Goal: Register for event/course

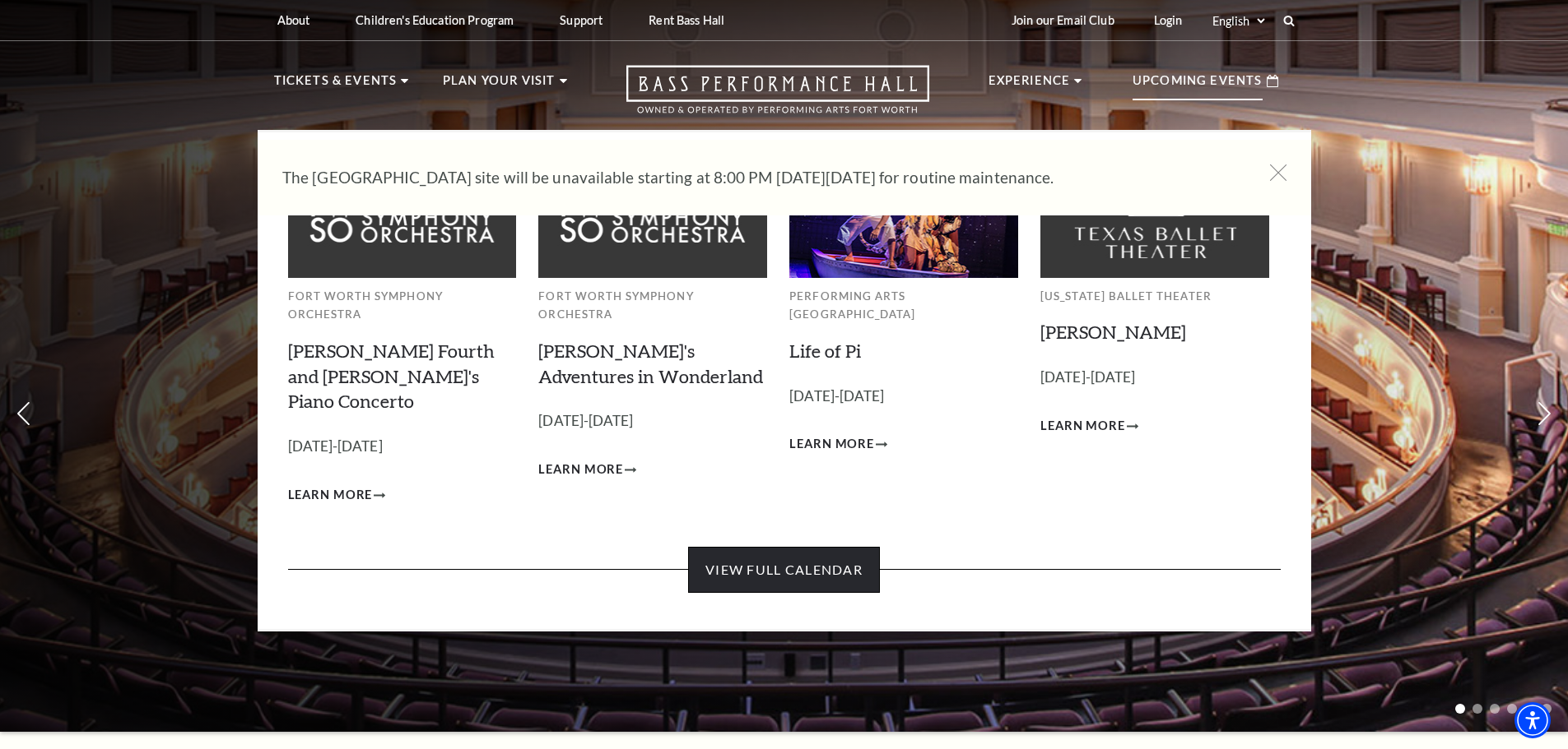
click at [839, 547] on link "View Full Calendar" at bounding box center [784, 570] width 192 height 46
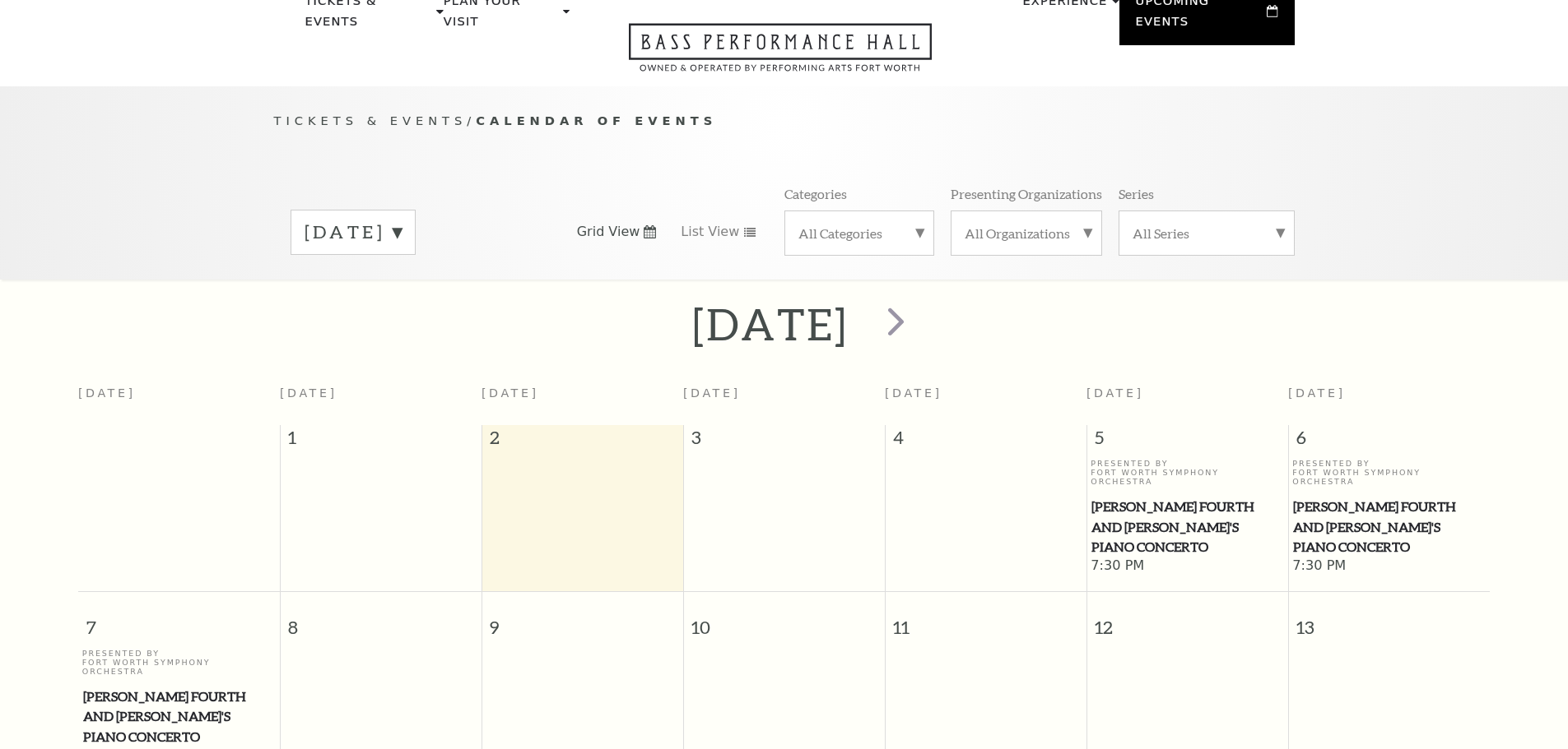
scroll to position [146, 0]
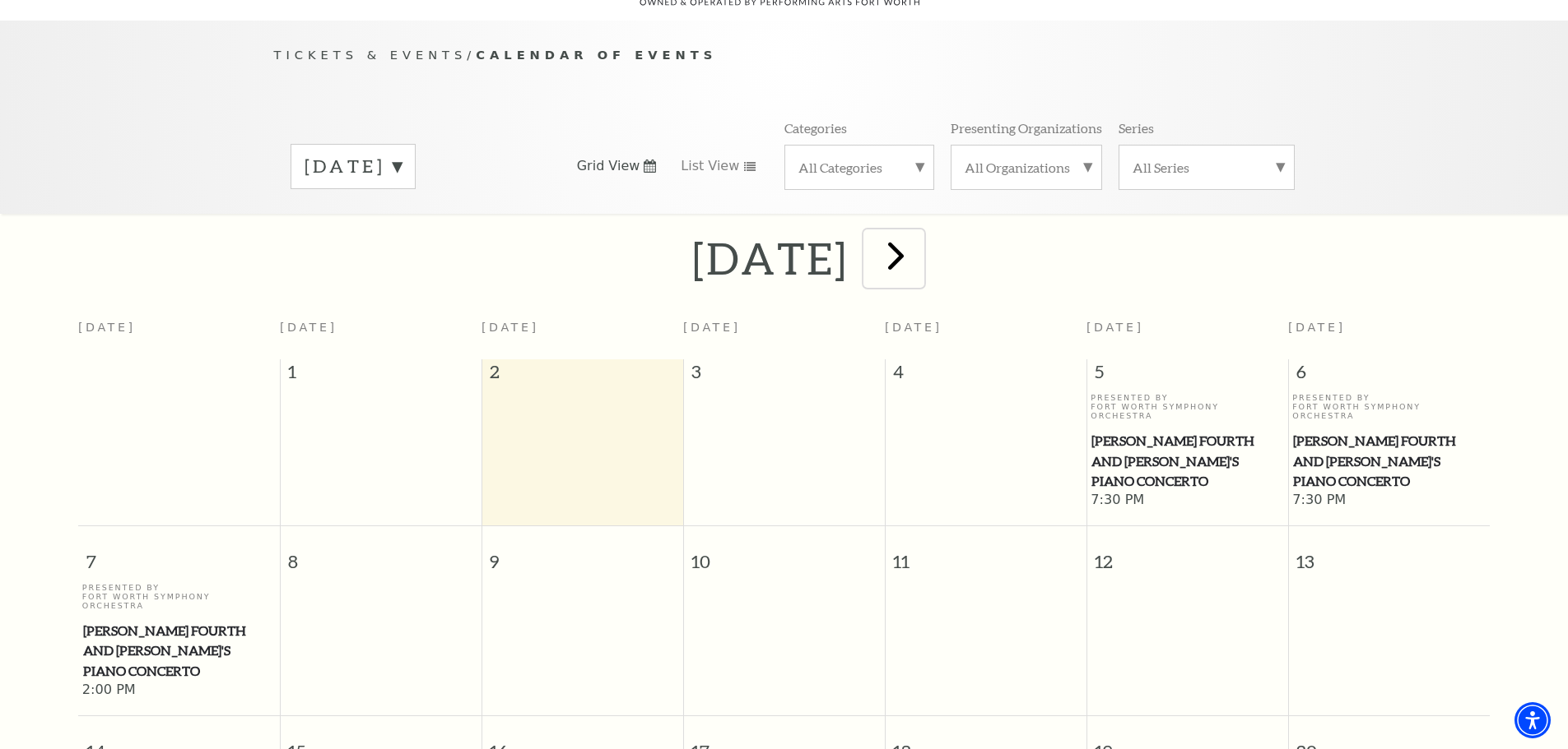
click at [919, 238] on span "next" at bounding box center [895, 255] width 47 height 47
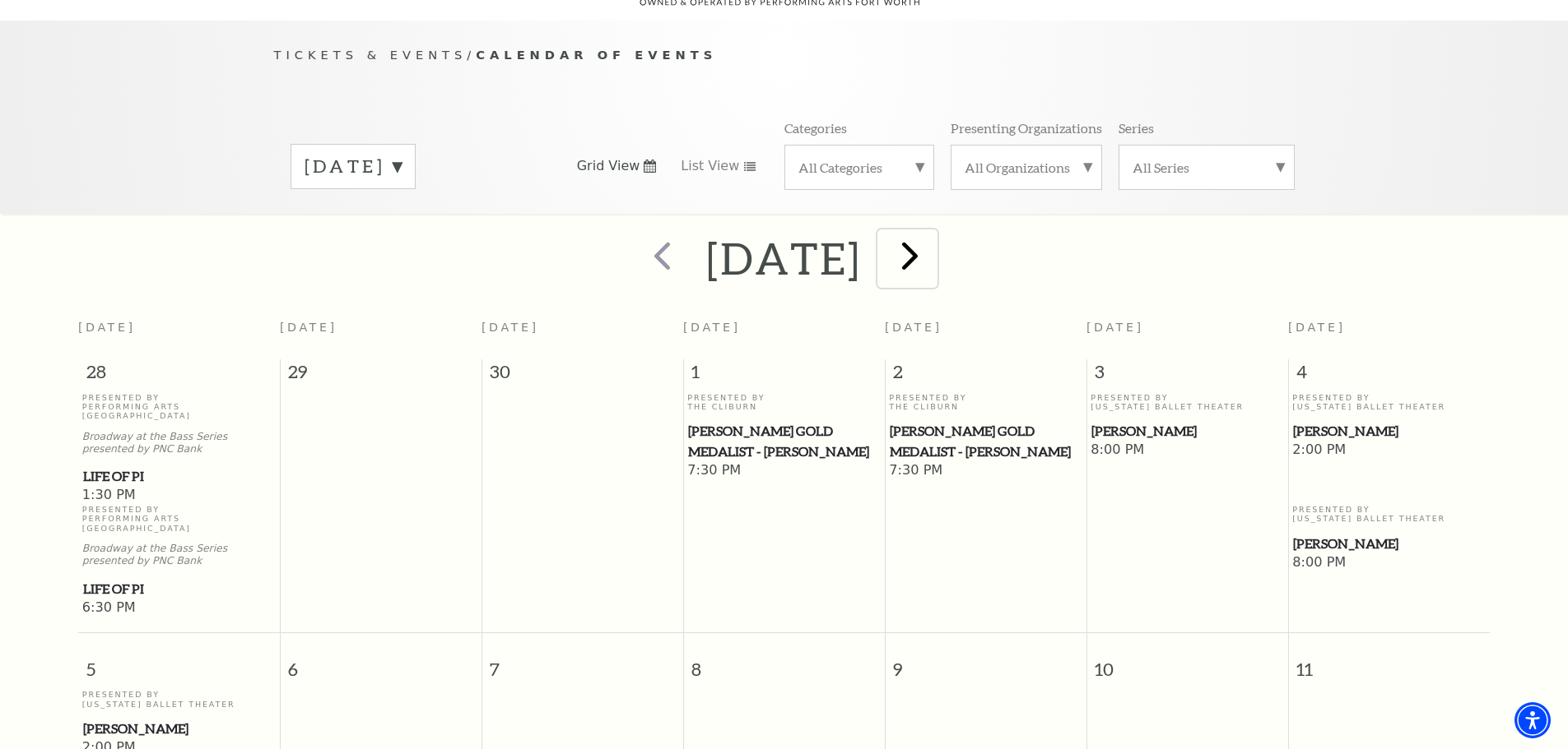
click at [933, 254] on span "next" at bounding box center [910, 255] width 47 height 47
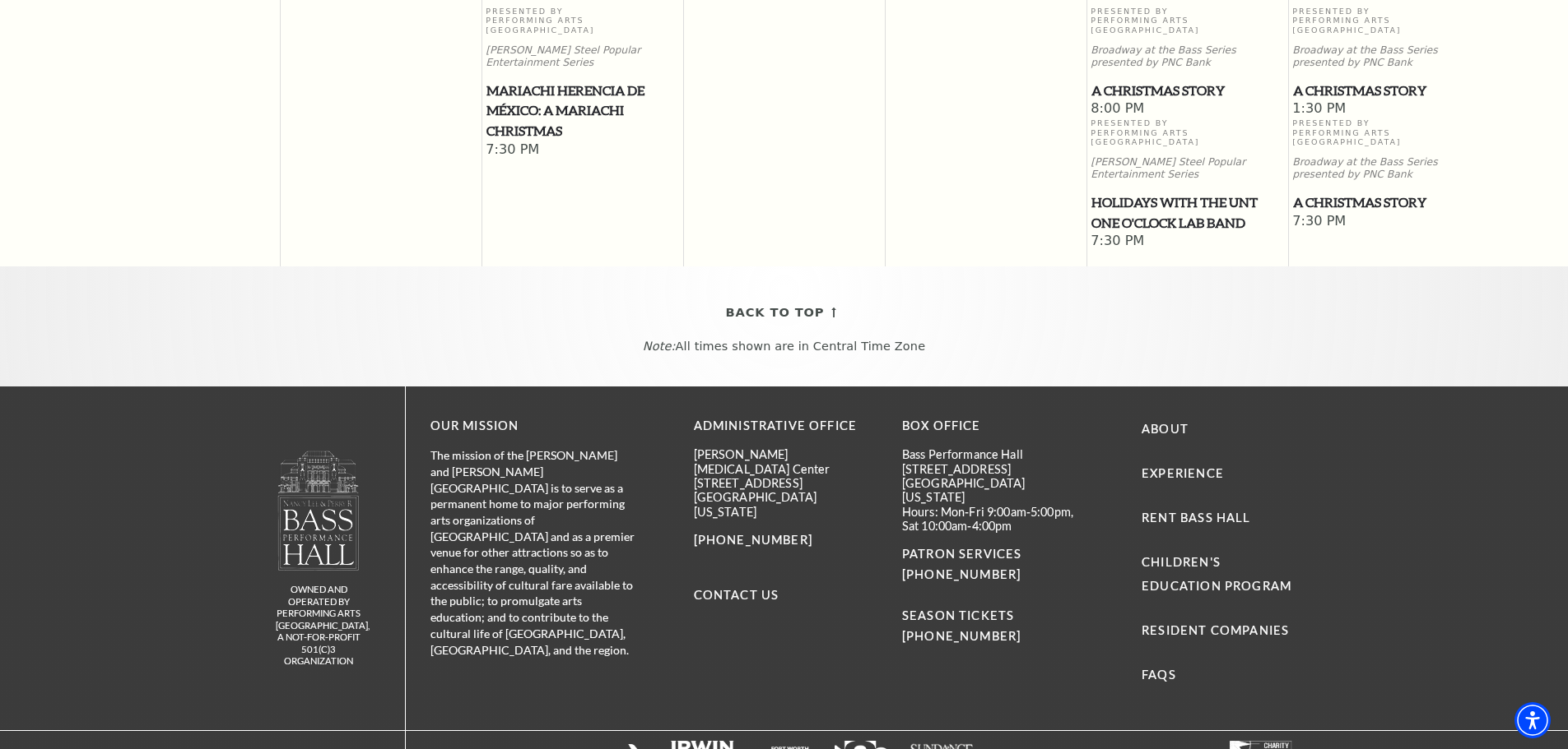
scroll to position [136, 0]
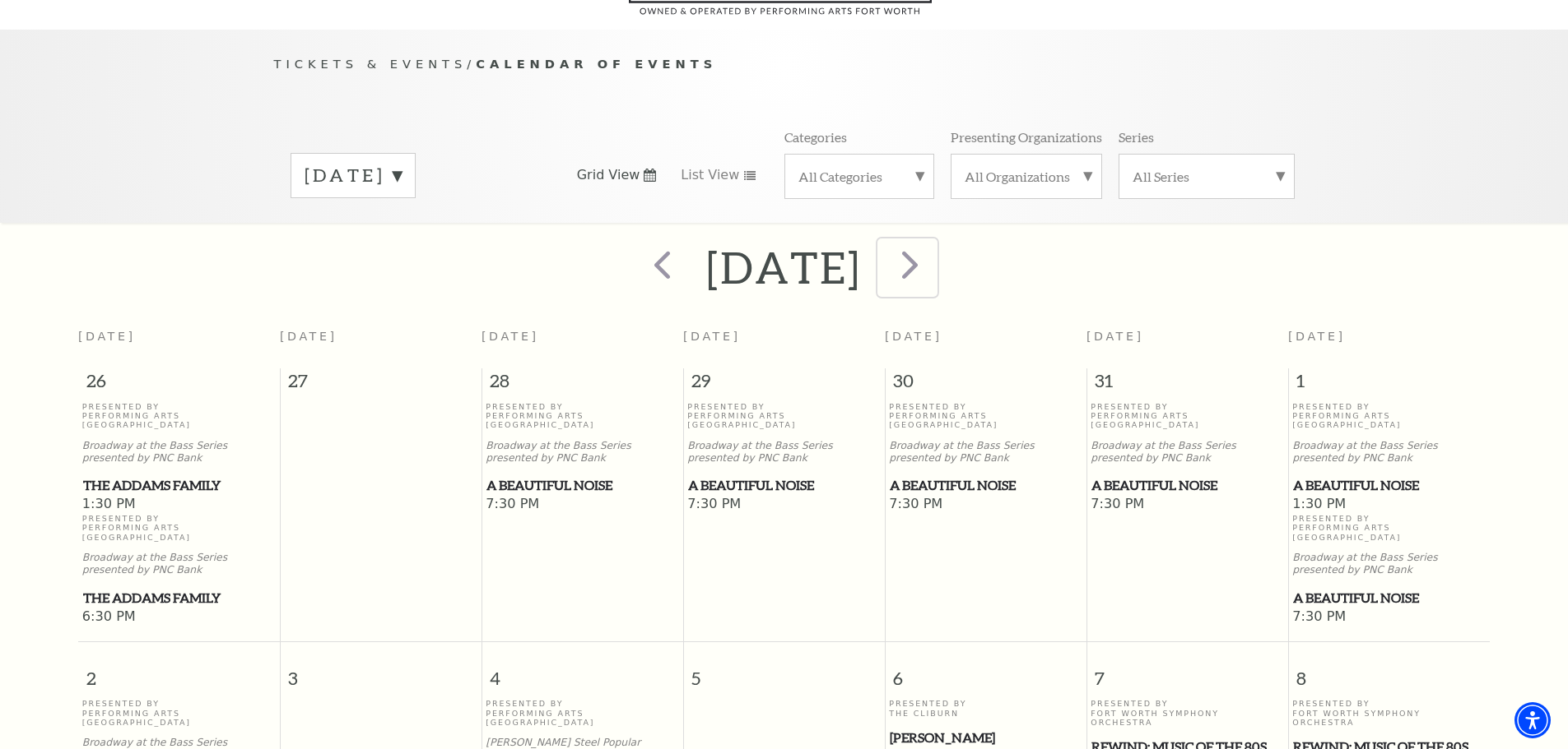
click at [933, 249] on span "next" at bounding box center [910, 264] width 47 height 47
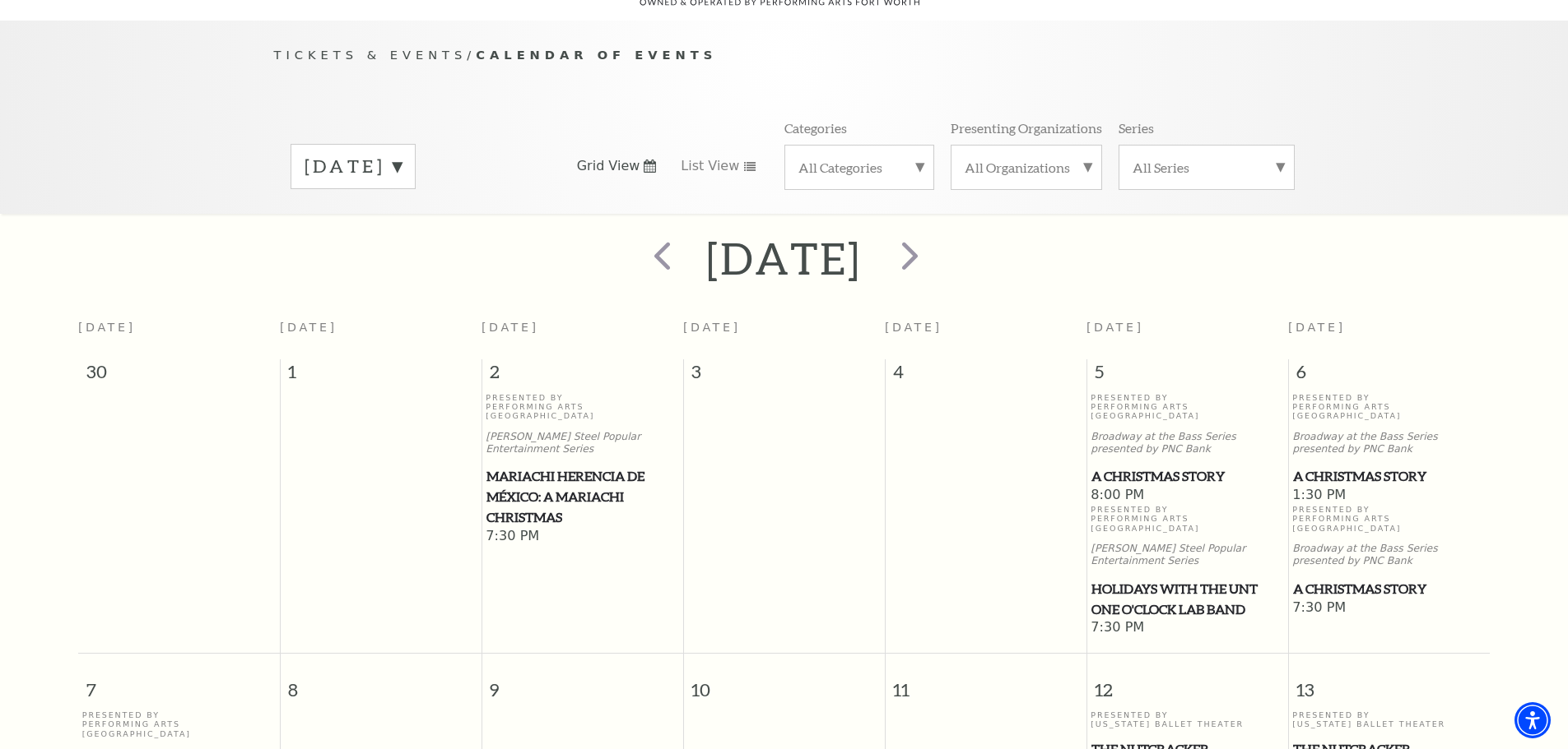
scroll to position [1024, 0]
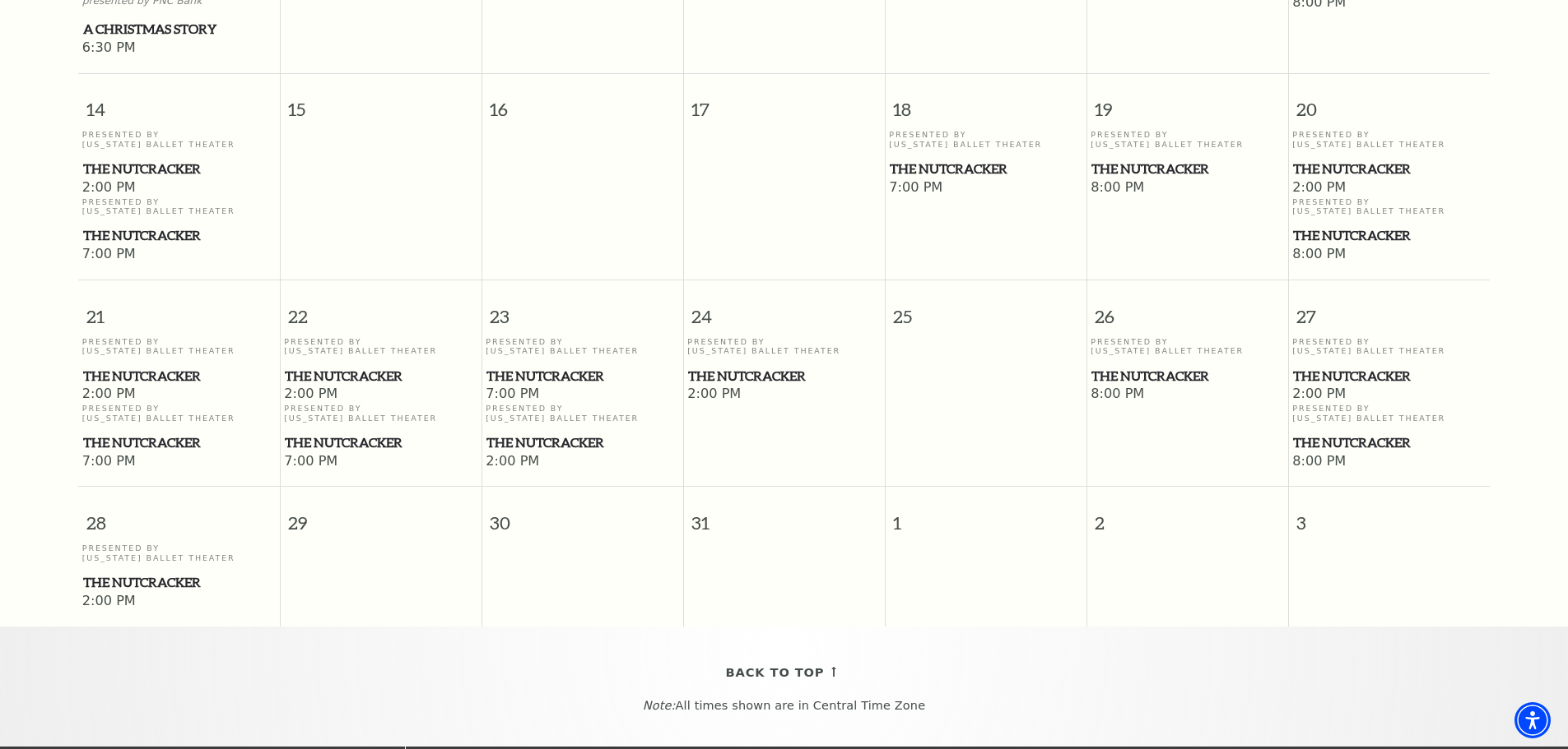
click at [179, 433] on span "The Nutcracker" at bounding box center [179, 443] width 192 height 20
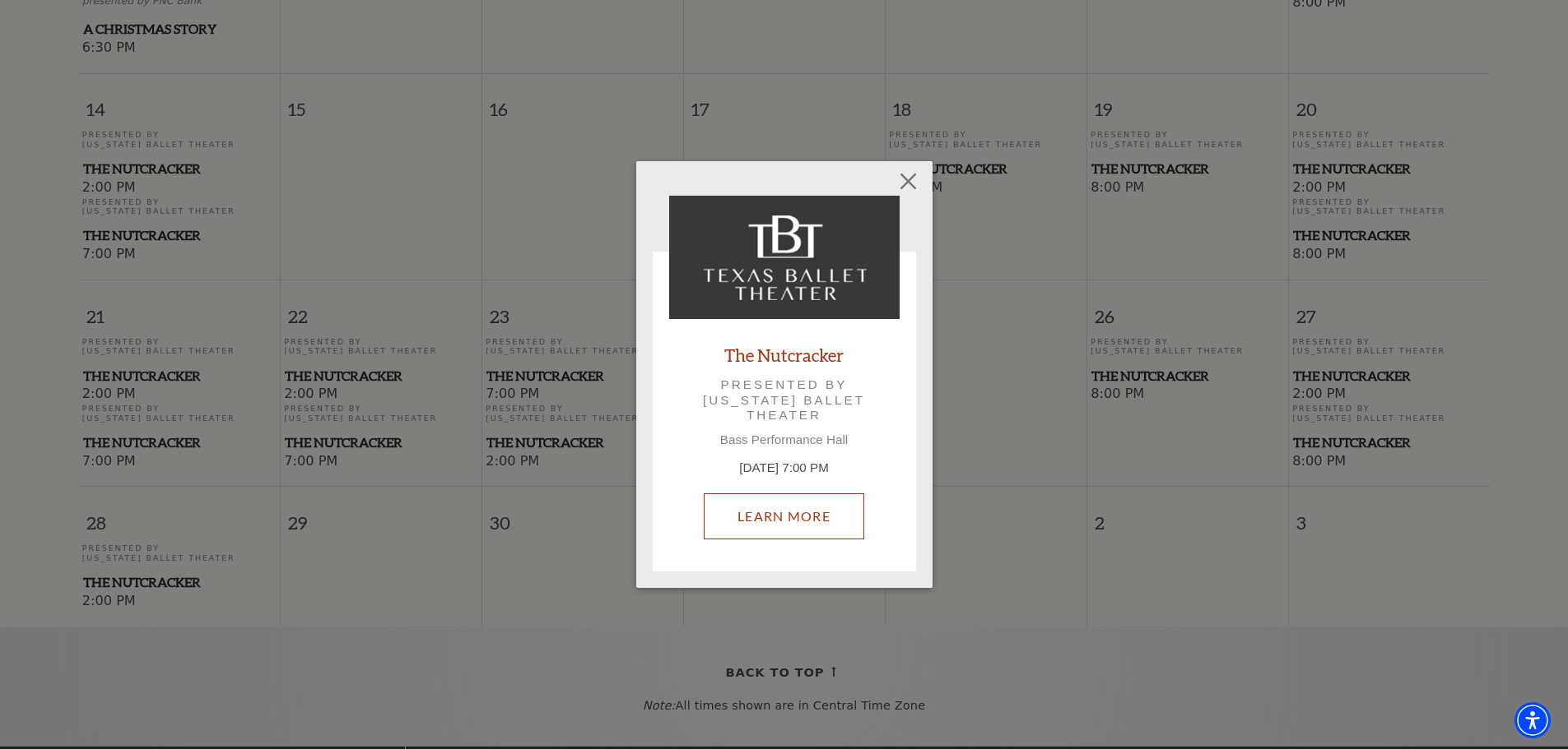
click at [815, 518] on link "Learn More" at bounding box center [784, 517] width 160 height 46
